Goal: Task Accomplishment & Management: Complete application form

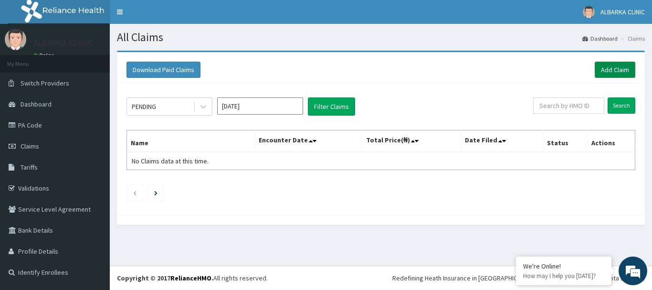
click at [610, 67] on link "Add Claim" at bounding box center [615, 70] width 41 height 16
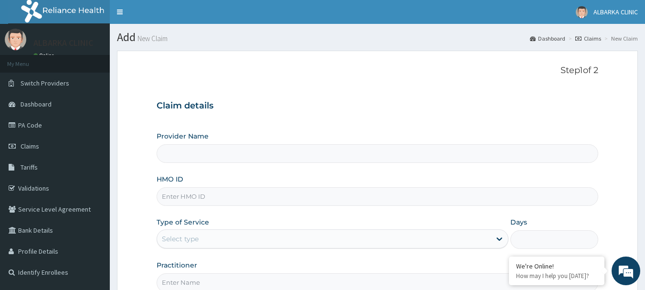
type input "ALBARKA CLINICS"
click at [184, 198] on input "HMO ID" at bounding box center [378, 196] width 442 height 19
type input "ENP/11494/D"
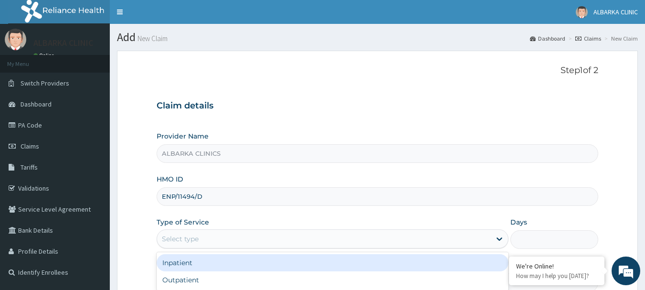
click at [196, 242] on div "Select type" at bounding box center [180, 239] width 37 height 10
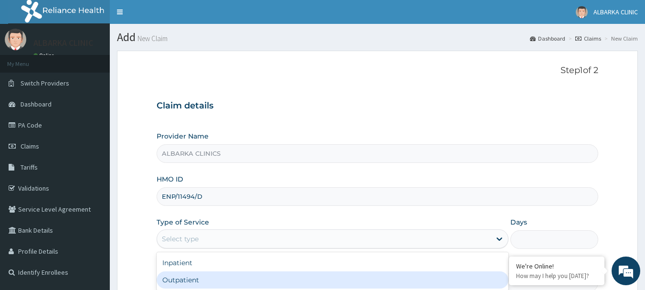
click at [180, 281] on div "Outpatient" at bounding box center [333, 279] width 352 height 17
type input "1"
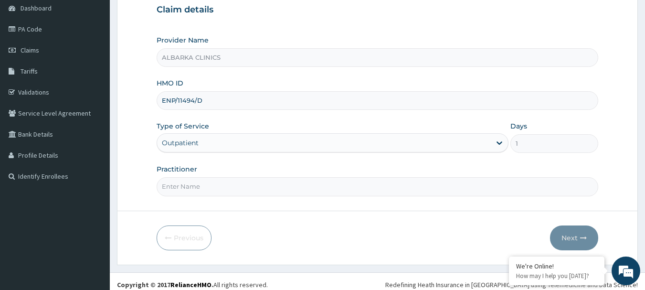
scroll to position [103, 0]
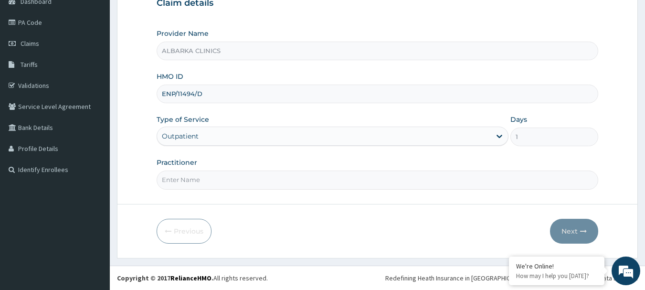
click at [175, 183] on input "Practitioner" at bounding box center [378, 180] width 442 height 19
type input "DR AT"
click at [567, 236] on button "Next" at bounding box center [574, 231] width 48 height 25
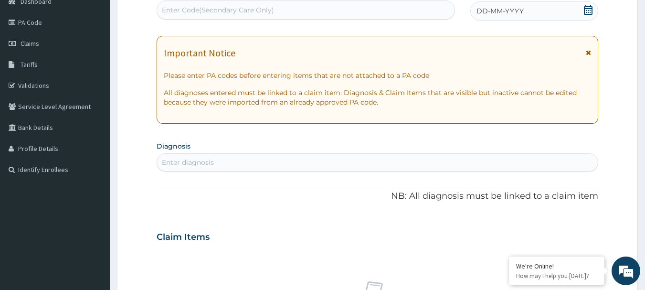
scroll to position [0, 0]
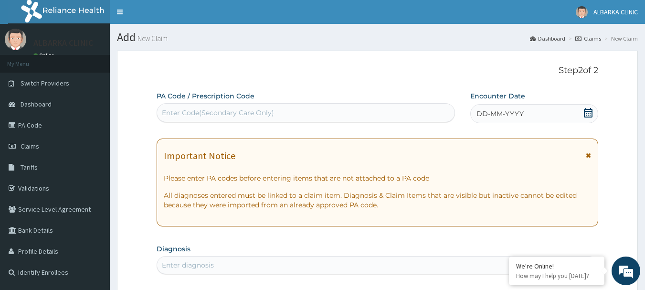
click at [190, 111] on div "Enter Code(Secondary Care Only)" at bounding box center [218, 113] width 112 height 10
click at [589, 114] on icon at bounding box center [589, 113] width 10 height 10
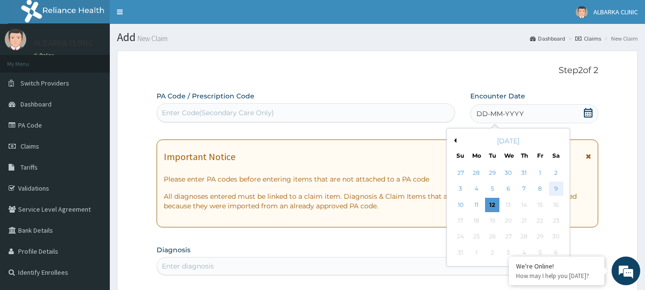
click at [555, 187] on div "9" at bounding box center [556, 189] width 14 height 14
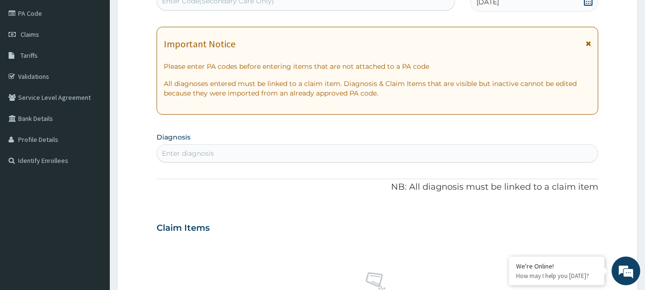
scroll to position [113, 0]
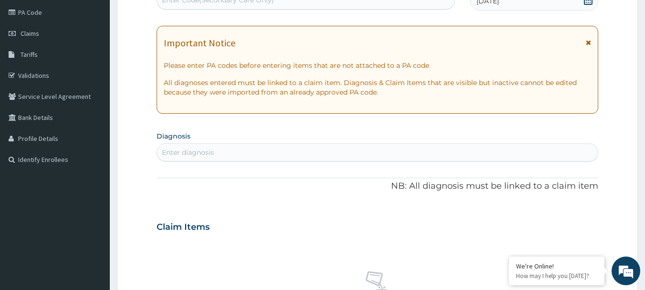
click at [171, 157] on div "Enter diagnosis" at bounding box center [188, 153] width 52 height 10
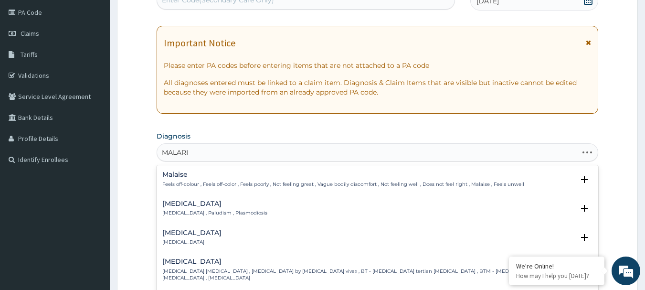
type input "[MEDICAL_DATA]"
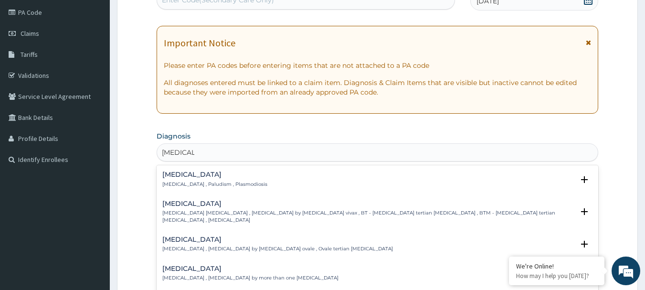
click at [171, 173] on h4 "[MEDICAL_DATA]" at bounding box center [214, 174] width 105 height 7
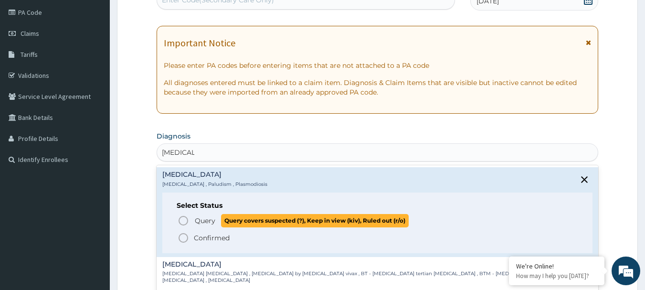
click at [180, 218] on circle "status option query" at bounding box center [183, 220] width 9 height 9
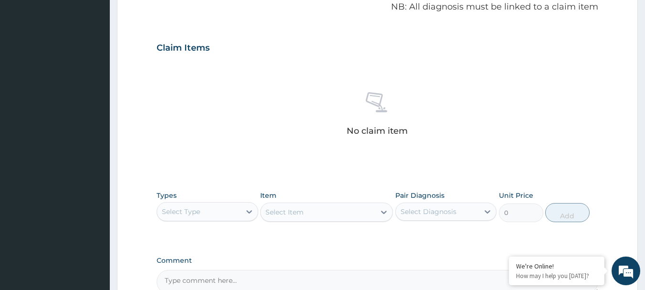
scroll to position [289, 0]
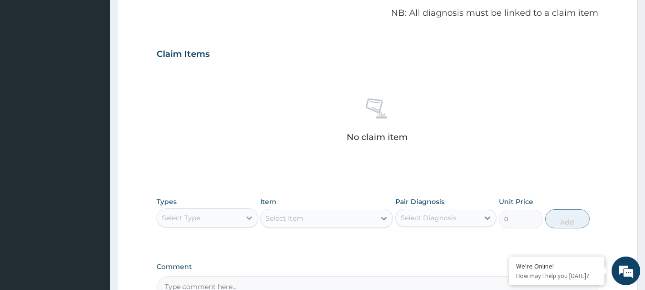
click at [244, 224] on div at bounding box center [249, 217] width 17 height 17
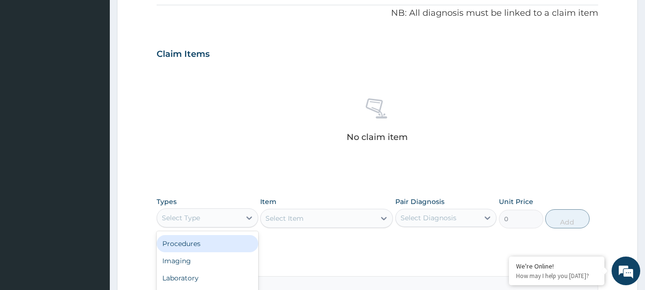
click at [193, 243] on div "Procedures" at bounding box center [208, 243] width 102 height 17
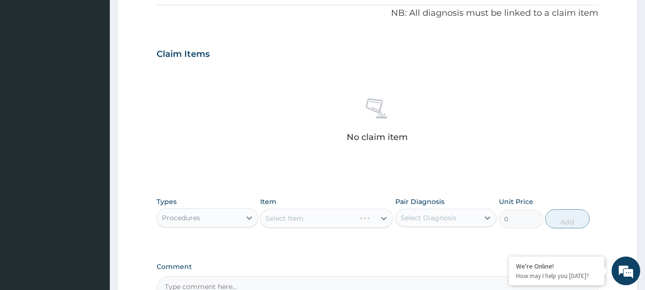
click at [282, 222] on div "Select Item" at bounding box center [326, 218] width 133 height 19
click at [325, 220] on div "Select Item" at bounding box center [318, 218] width 115 height 15
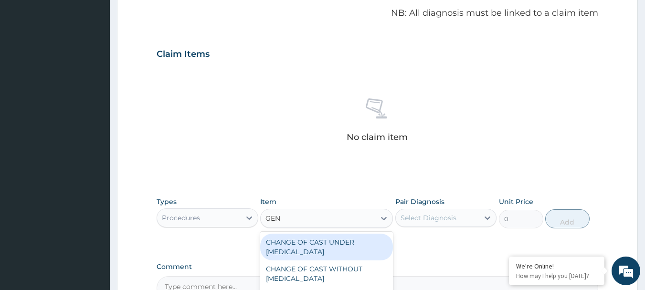
type input "GENE"
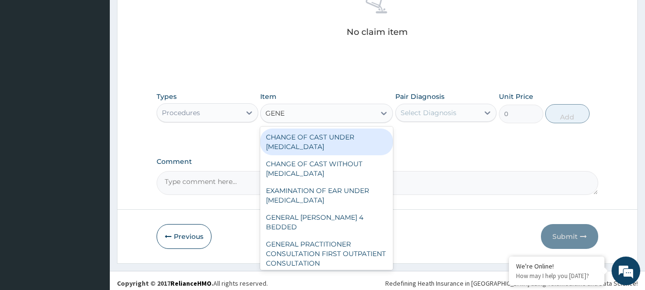
scroll to position [399, 0]
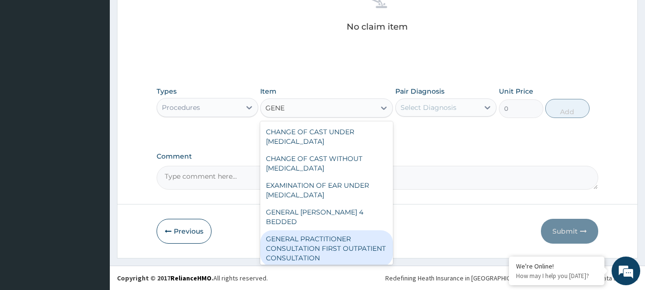
click at [348, 241] on div "GENERAL PRACTITIONER CONSULTATION FIRST OUTPATIENT CONSULTATION" at bounding box center [326, 248] width 133 height 36
type input "3547.5"
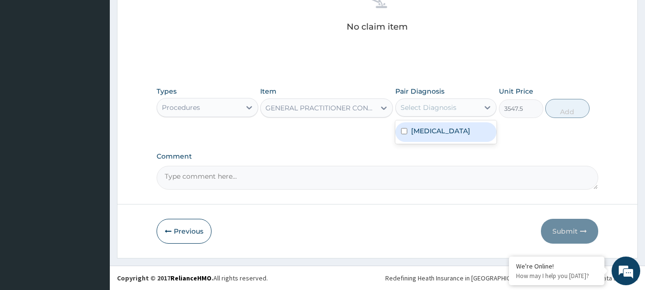
click at [451, 112] on div "Select Diagnosis" at bounding box center [429, 108] width 56 height 10
click at [443, 127] on div "[MEDICAL_DATA]" at bounding box center [447, 132] width 102 height 20
checkbox input "true"
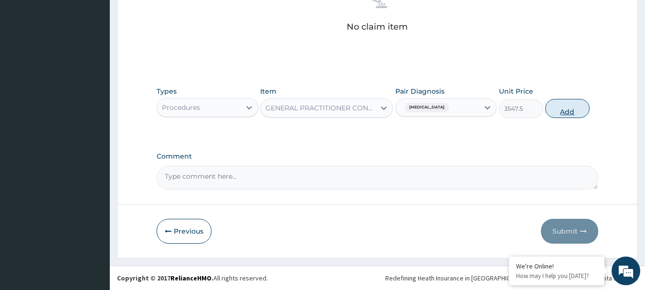
click at [577, 106] on button "Add" at bounding box center [568, 108] width 44 height 19
type input "0"
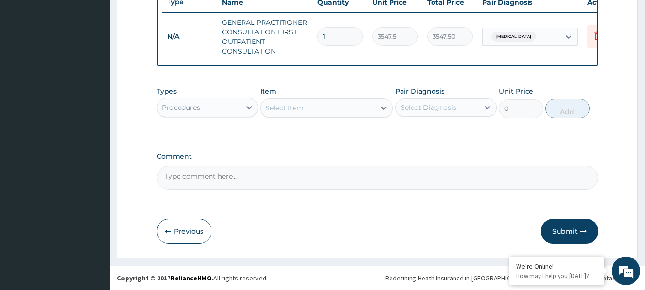
scroll to position [375, 0]
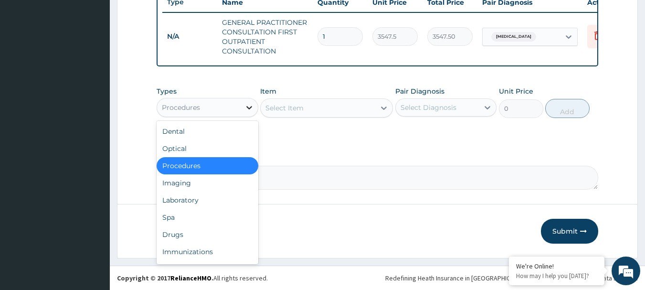
click at [248, 106] on icon at bounding box center [250, 108] width 10 height 10
click at [182, 193] on div "Laboratory" at bounding box center [208, 200] width 102 height 17
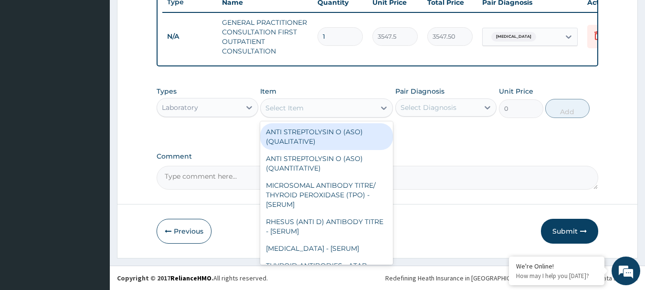
click at [275, 111] on div "Select Item" at bounding box center [285, 108] width 38 height 10
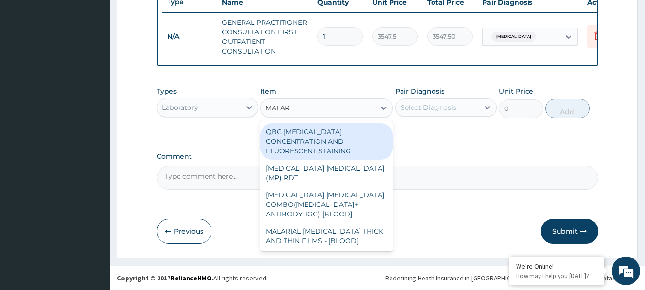
type input "MALARI"
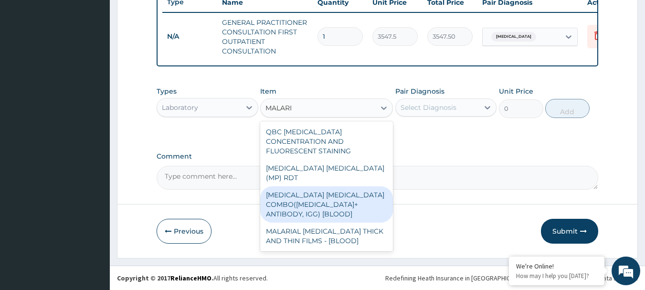
click at [297, 186] on div "[MEDICAL_DATA] [MEDICAL_DATA] COMBO([MEDICAL_DATA]+ ANTIBODY, IGG) [BLOOD]" at bounding box center [326, 204] width 133 height 36
type input "1612.5"
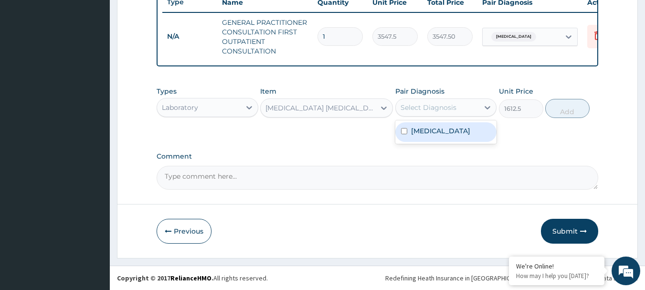
click at [408, 111] on div "Select Diagnosis" at bounding box center [429, 108] width 56 height 10
click at [408, 130] on div "[MEDICAL_DATA]" at bounding box center [447, 132] width 102 height 20
checkbox input "true"
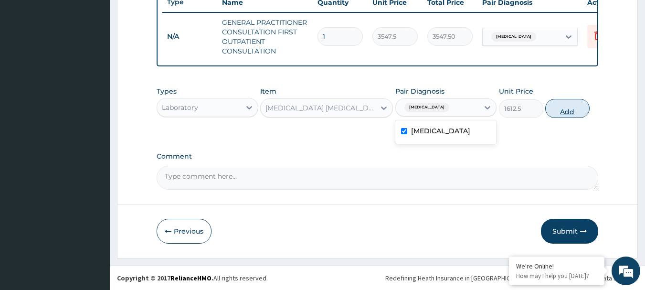
click at [570, 108] on button "Add" at bounding box center [568, 108] width 44 height 19
type input "0"
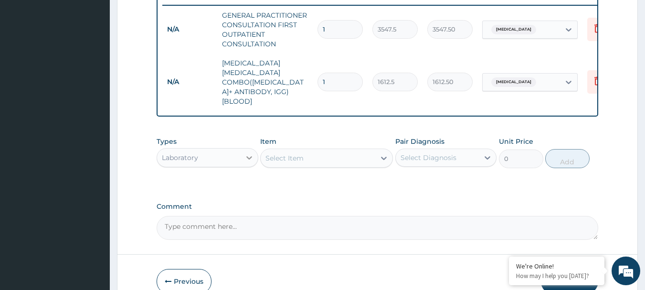
click at [247, 153] on icon at bounding box center [250, 158] width 10 height 10
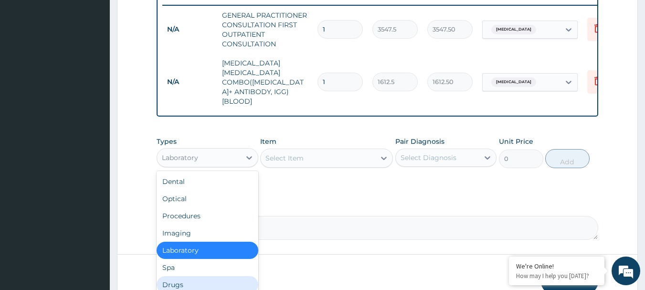
click at [172, 276] on div "Drugs" at bounding box center [208, 284] width 102 height 17
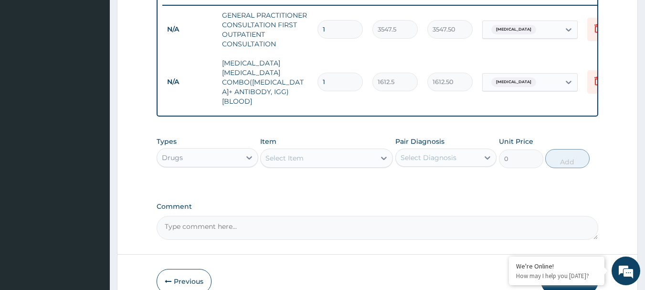
click at [293, 153] on div "Select Item" at bounding box center [285, 158] width 38 height 10
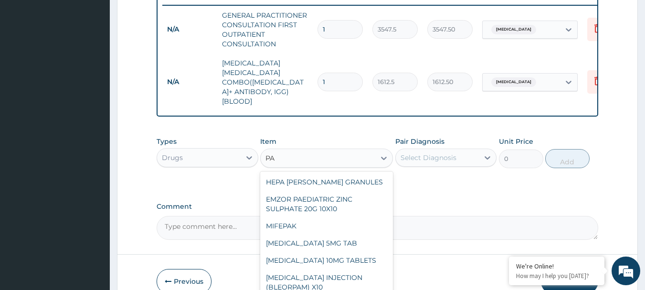
type input "P"
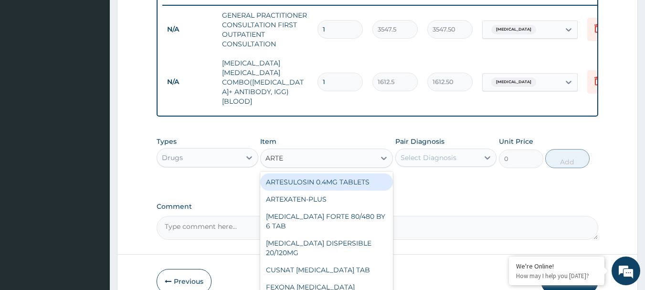
type input "ARTEM"
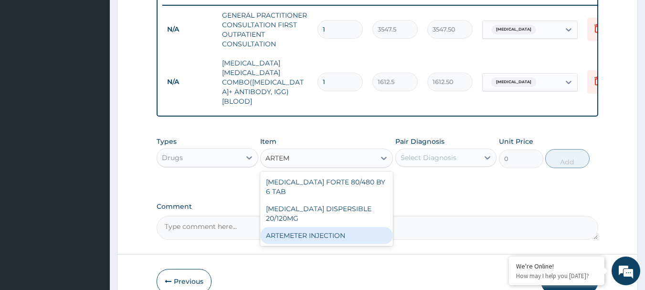
click at [279, 227] on div "ARTEMETER INJECTION" at bounding box center [326, 235] width 133 height 17
type input "946"
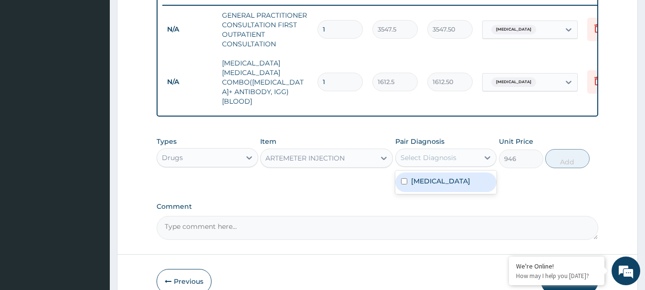
click at [405, 153] on div "Select Diagnosis" at bounding box center [429, 158] width 56 height 10
click at [405, 178] on input "checkbox" at bounding box center [404, 181] width 6 height 6
checkbox input "true"
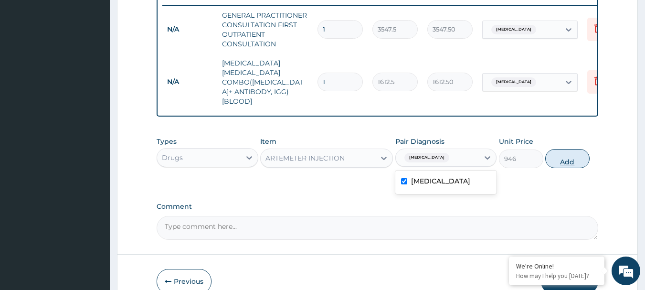
click at [567, 149] on button "Add" at bounding box center [568, 158] width 44 height 19
type input "0"
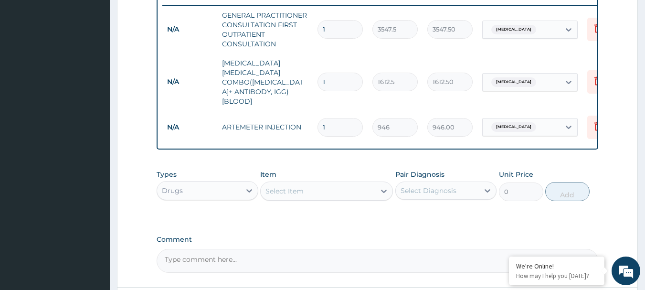
type input "0.00"
type input "6"
type input "5676.00"
type input "6"
click at [292, 186] on div "Select Item" at bounding box center [285, 191] width 38 height 10
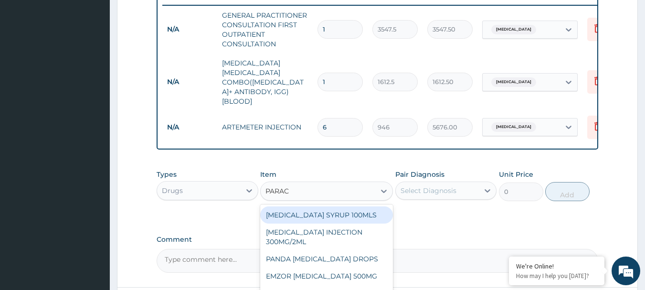
type input "PARACE"
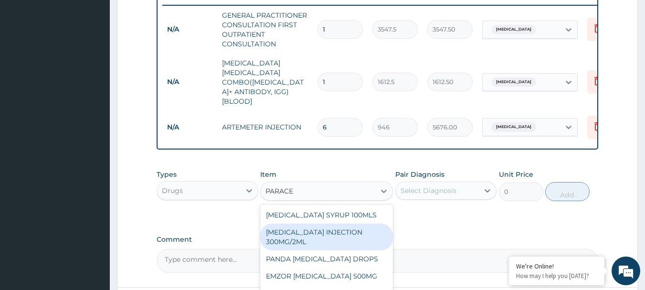
click at [286, 224] on div "[MEDICAL_DATA] INJECTION 300MG/2ML" at bounding box center [326, 237] width 133 height 27
type input "260.15"
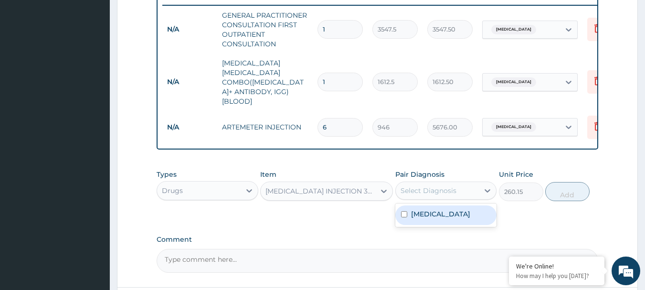
click at [424, 186] on div "Select Diagnosis" at bounding box center [429, 191] width 56 height 10
click at [419, 209] on label "[MEDICAL_DATA]" at bounding box center [440, 214] width 59 height 10
checkbox input "true"
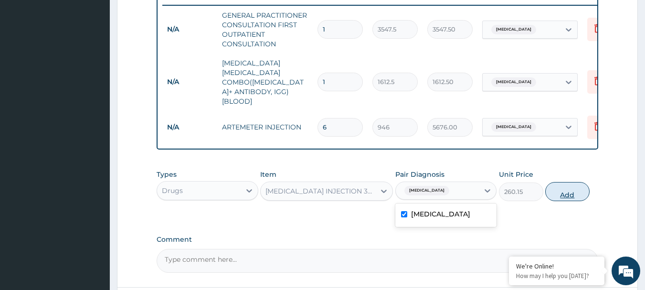
click at [560, 185] on button "Add" at bounding box center [568, 191] width 44 height 19
type input "0"
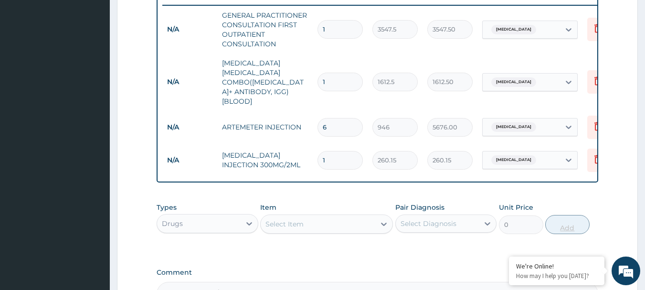
type input "0.00"
type input "3"
type input "780.45"
type input "0.00"
type input "2"
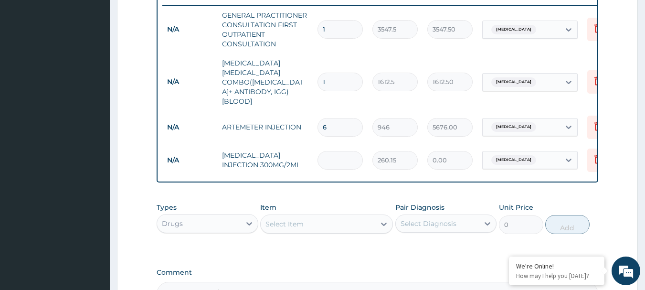
type input "520.30"
type input "2"
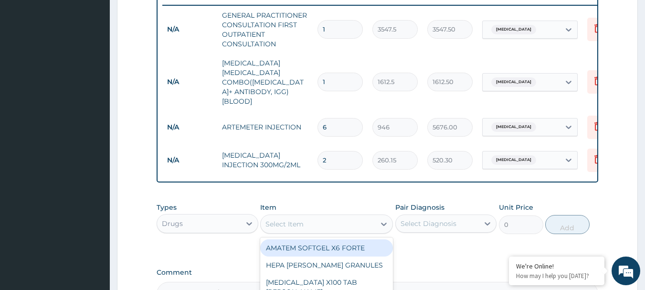
click at [302, 219] on div "Select Item" at bounding box center [285, 224] width 38 height 10
type input "PARACE"
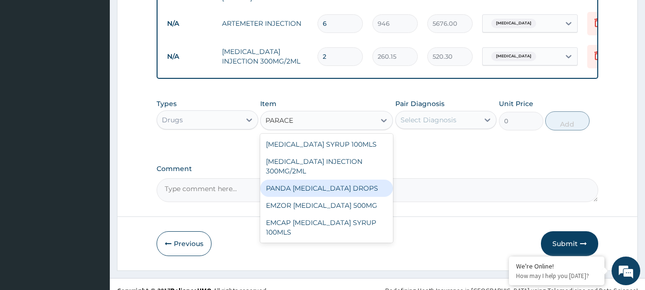
scroll to position [480, 0]
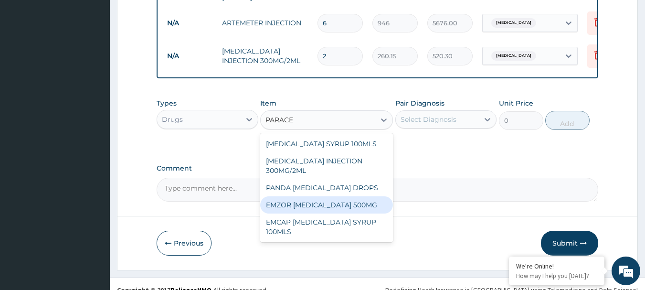
click at [334, 196] on div "EMZOR [MEDICAL_DATA] 500MG" at bounding box center [326, 204] width 133 height 17
type input "23.65"
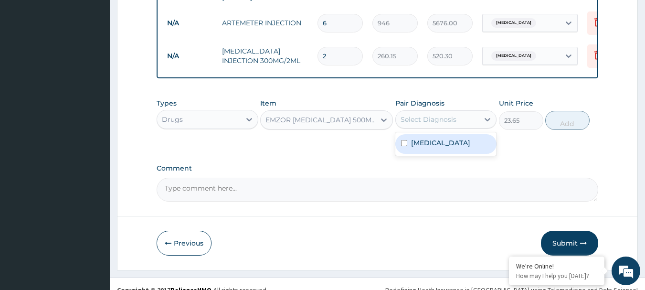
click at [441, 113] on div "Select Diagnosis" at bounding box center [438, 119] width 84 height 15
click at [418, 138] on label "[MEDICAL_DATA]" at bounding box center [440, 143] width 59 height 10
checkbox input "true"
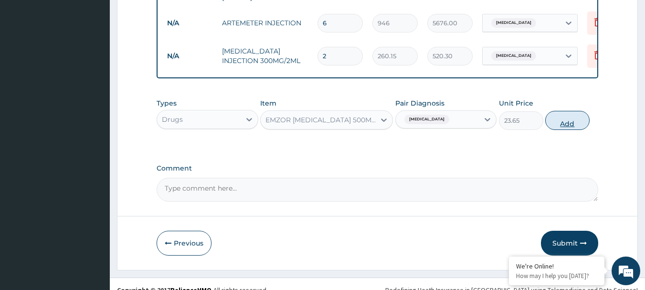
click at [562, 115] on button "Add" at bounding box center [568, 120] width 44 height 19
type input "0"
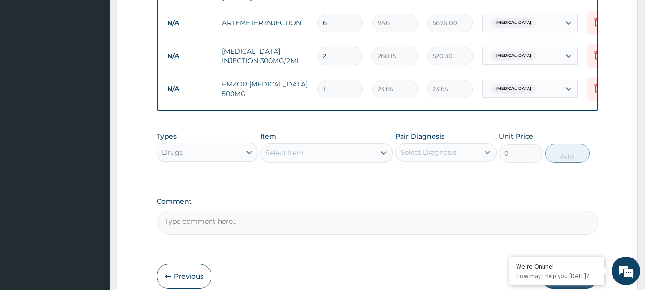
type input "0.00"
type input "2"
type input "47.30"
type input "20"
type input "473.00"
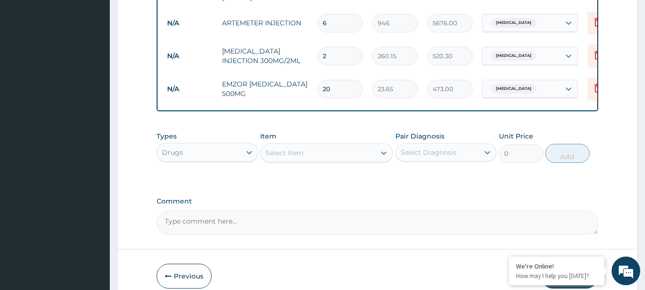
type input "20"
click at [320, 145] on div "Select Item" at bounding box center [318, 152] width 115 height 15
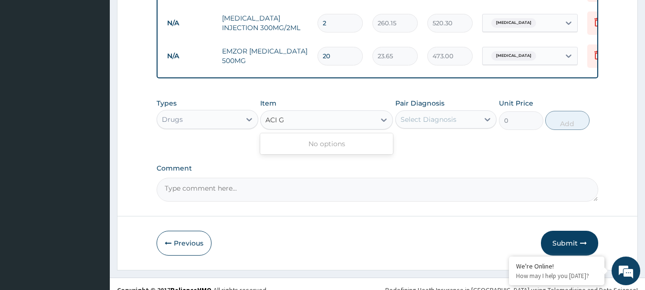
scroll to position [0, 0]
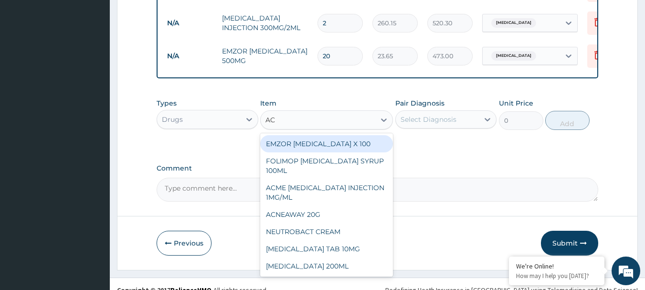
type input "A"
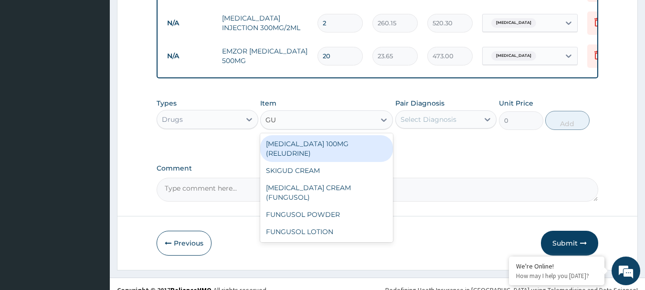
type input "G"
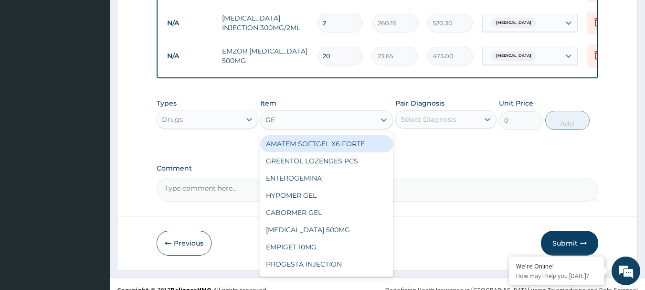
type input "GES"
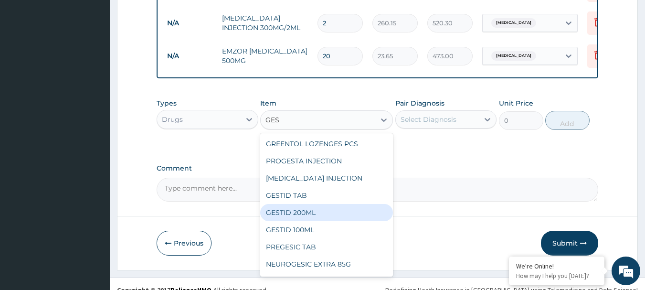
click at [284, 204] on div "GESTID 200ML" at bounding box center [326, 212] width 133 height 17
type input "1064.25"
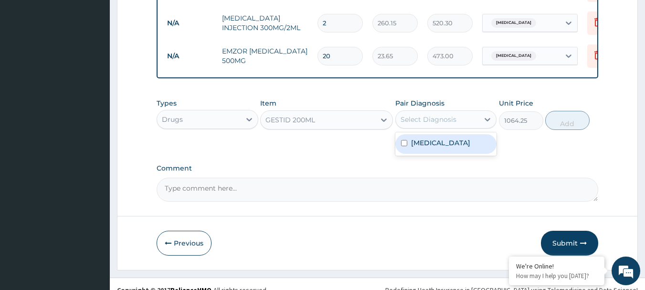
click at [429, 113] on div "Select Diagnosis" at bounding box center [438, 119] width 84 height 15
click at [407, 134] on div "[MEDICAL_DATA]" at bounding box center [447, 144] width 102 height 20
checkbox input "true"
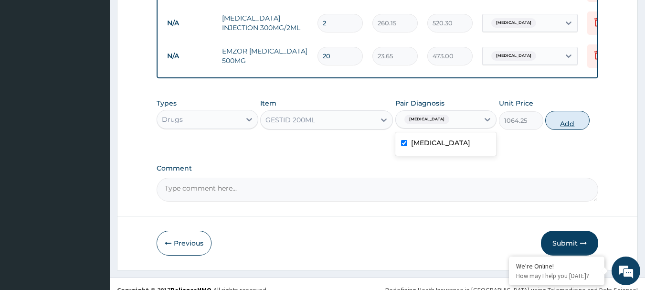
click at [565, 114] on button "Add" at bounding box center [568, 120] width 44 height 19
type input "0"
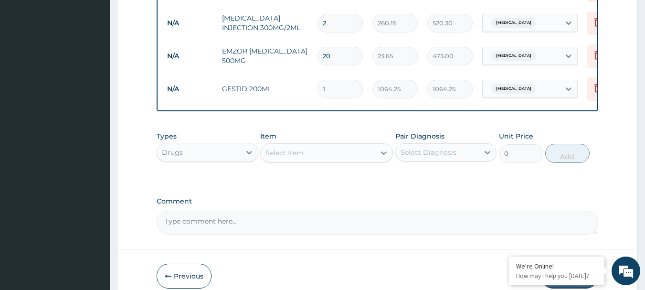
click at [293, 148] on div "Select Item" at bounding box center [285, 153] width 38 height 10
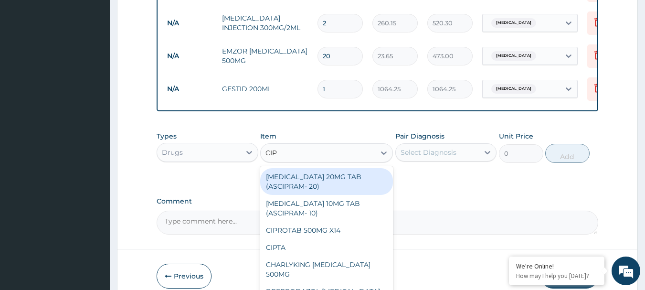
type input "CIPR"
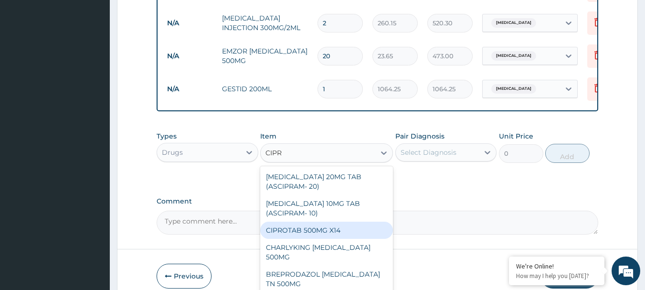
click at [299, 222] on div "CIPROTAB 500MG X14" at bounding box center [326, 230] width 133 height 17
type input "319.275"
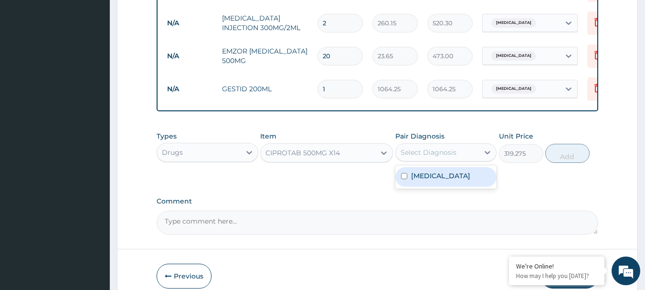
click at [424, 148] on div "Select Diagnosis" at bounding box center [429, 153] width 56 height 10
click at [412, 171] on label "[MEDICAL_DATA]" at bounding box center [440, 176] width 59 height 10
checkbox input "true"
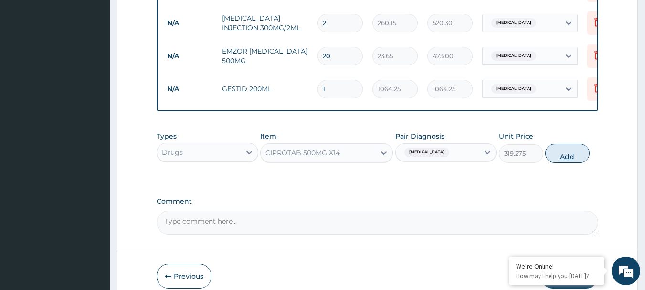
click at [567, 144] on button "Add" at bounding box center [568, 153] width 44 height 19
type input "0"
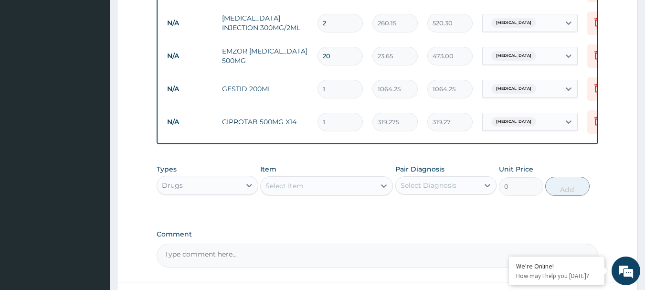
type input "14"
type input "4469.85"
type input "14"
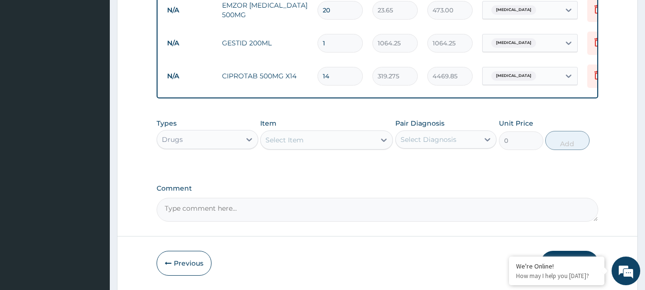
scroll to position [578, 0]
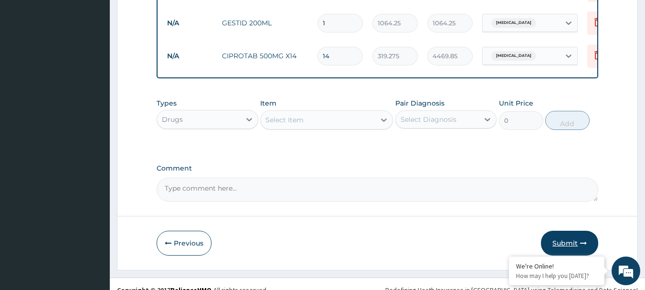
click at [567, 231] on button "Submit" at bounding box center [569, 243] width 57 height 25
